Goal: Use online tool/utility: Use online tool/utility

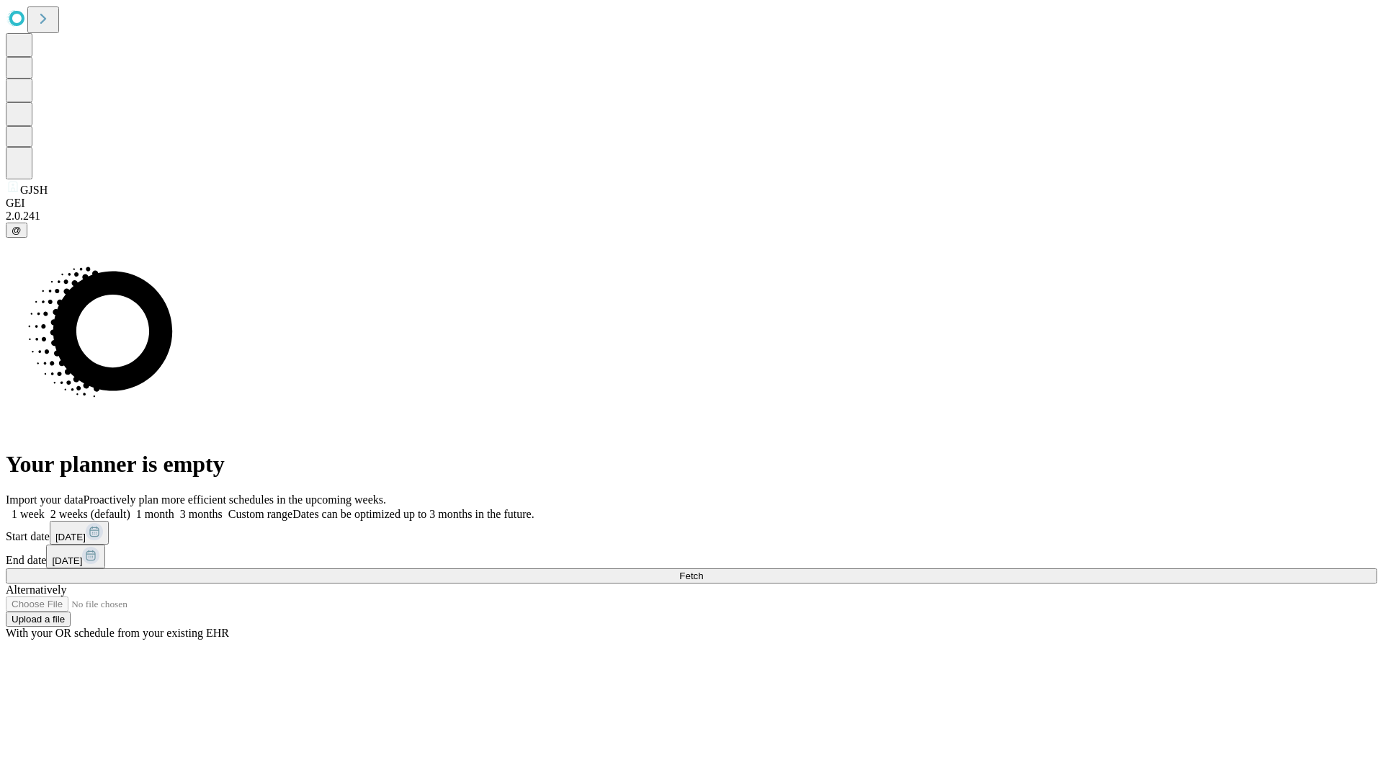
click at [703, 571] on span "Fetch" at bounding box center [691, 576] width 24 height 11
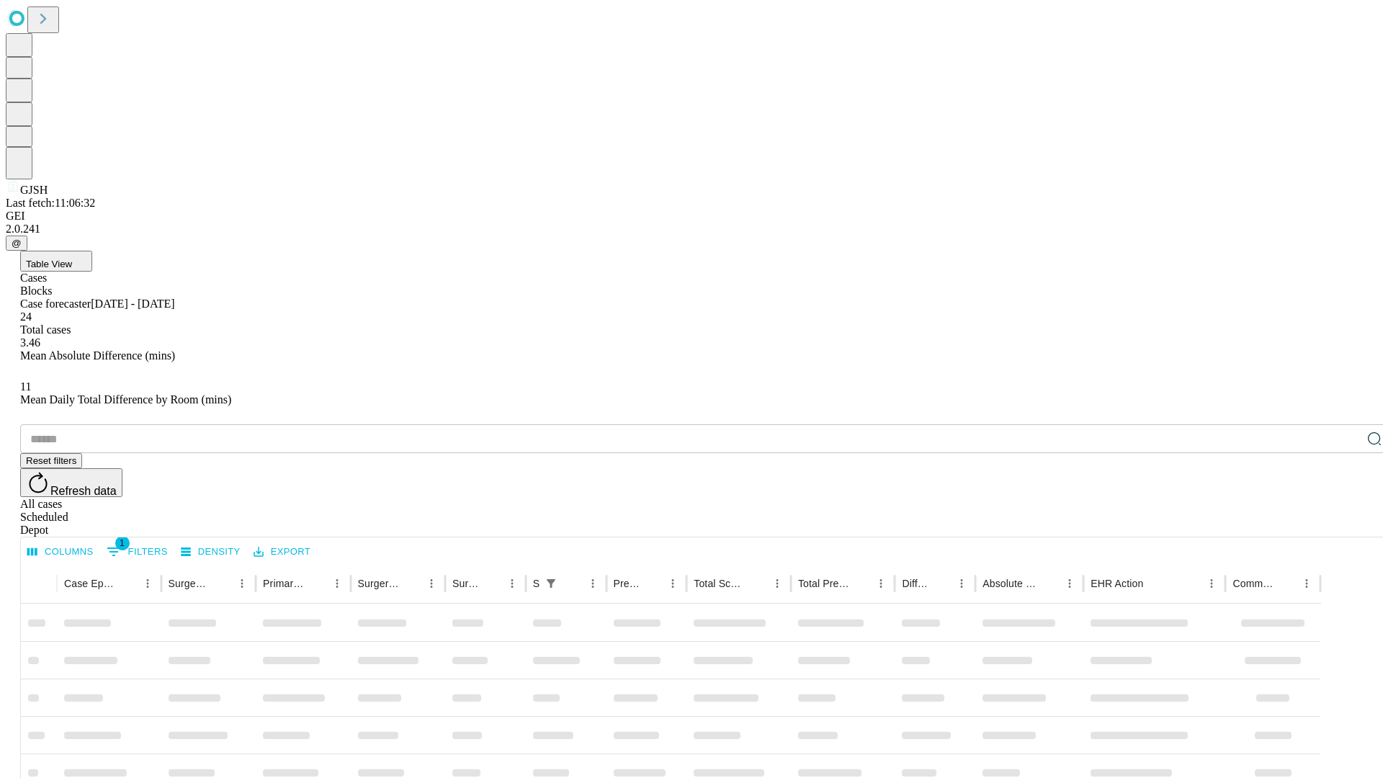
click at [1346, 524] on div "Depot" at bounding box center [706, 530] width 1372 height 13
